Goal: Task Accomplishment & Management: Manage account settings

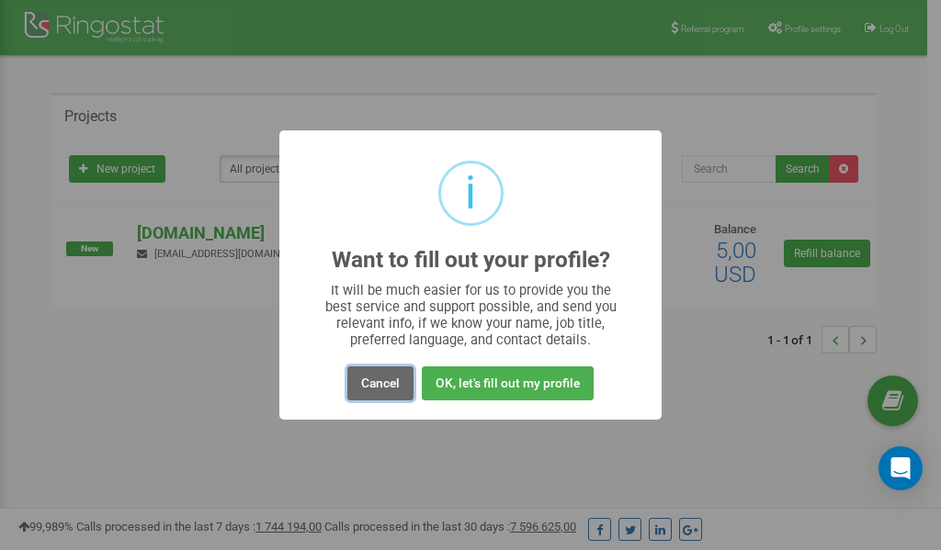
click at [383, 379] on button "Cancel" at bounding box center [380, 384] width 66 height 34
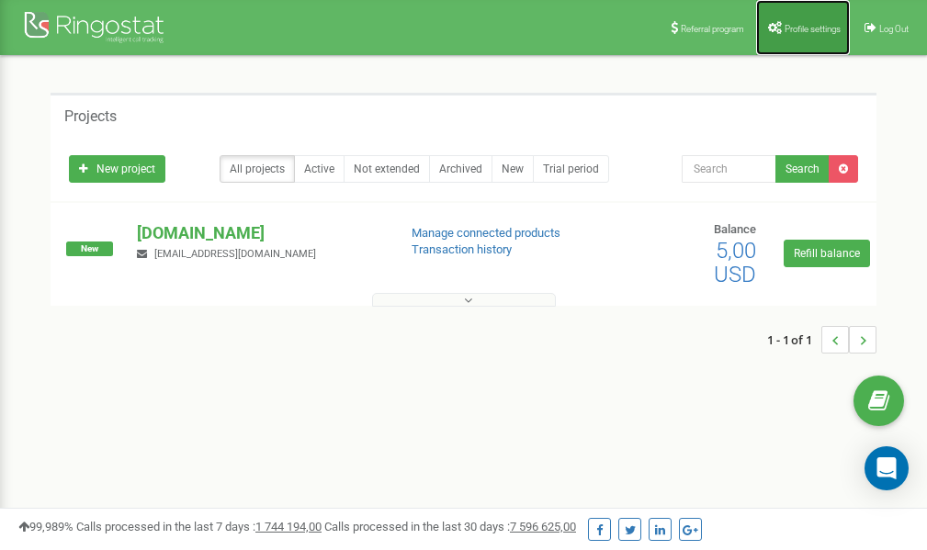
click at [809, 30] on span "Profile settings" at bounding box center [813, 29] width 56 height 10
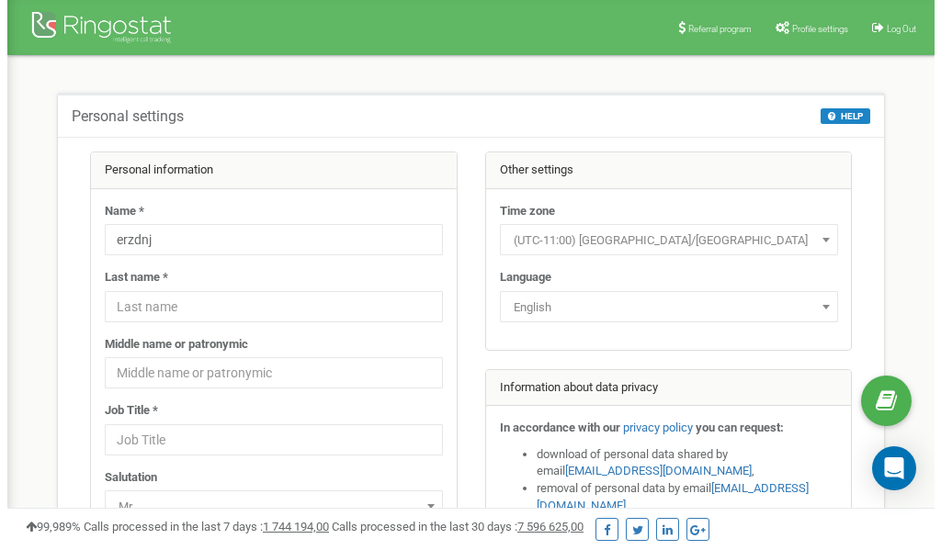
scroll to position [92, 0]
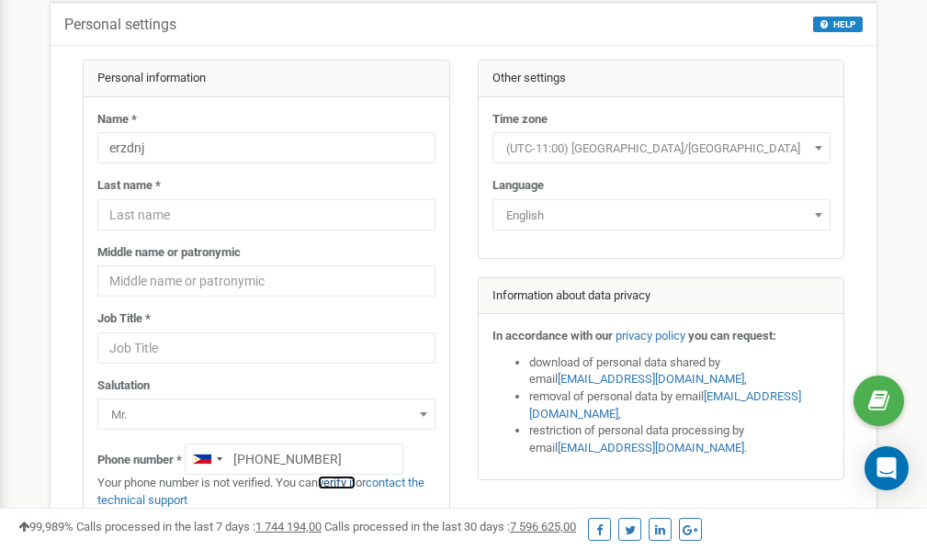
click at [348, 483] on link "verify it" at bounding box center [337, 483] width 38 height 14
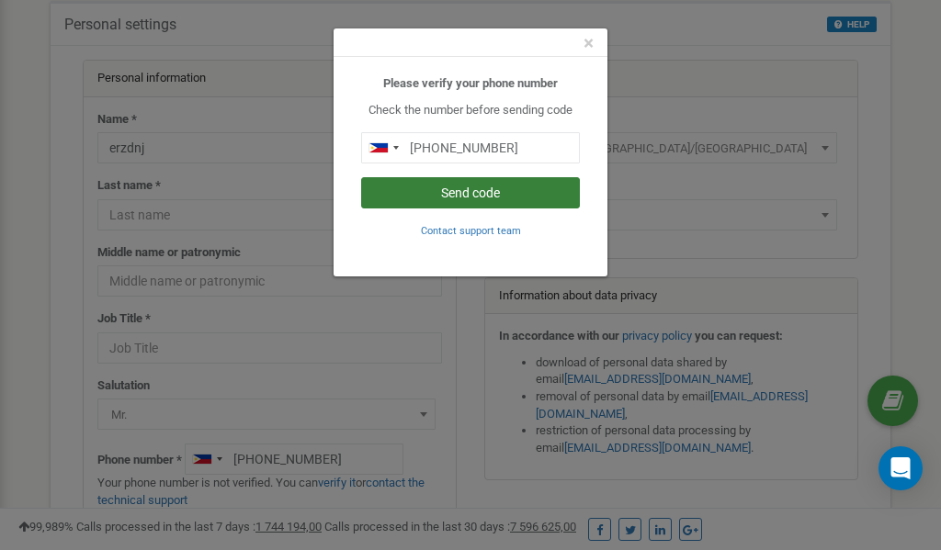
click at [480, 194] on button "Send code" at bounding box center [470, 192] width 219 height 31
